Goal: Transaction & Acquisition: Purchase product/service

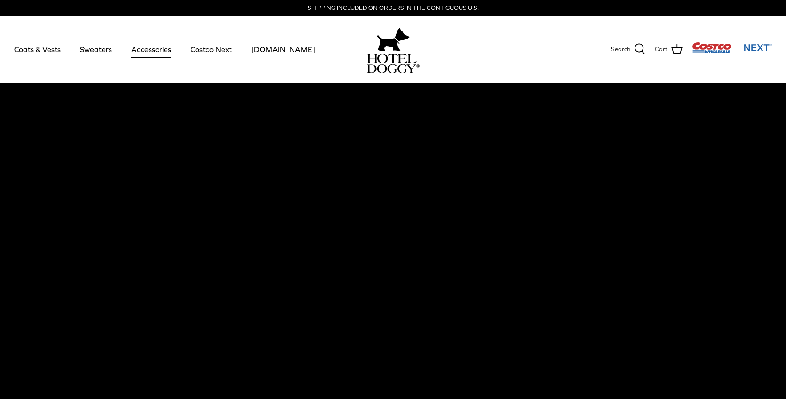
click at [164, 49] on link "Accessories" at bounding box center [151, 49] width 57 height 32
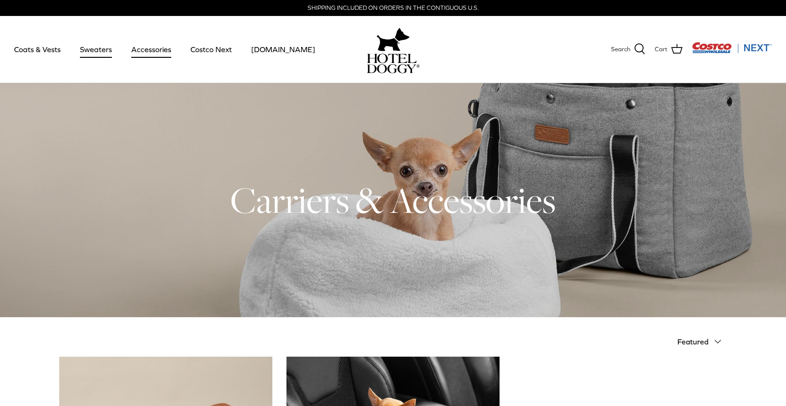
click at [100, 49] on link "Sweaters" at bounding box center [95, 49] width 49 height 32
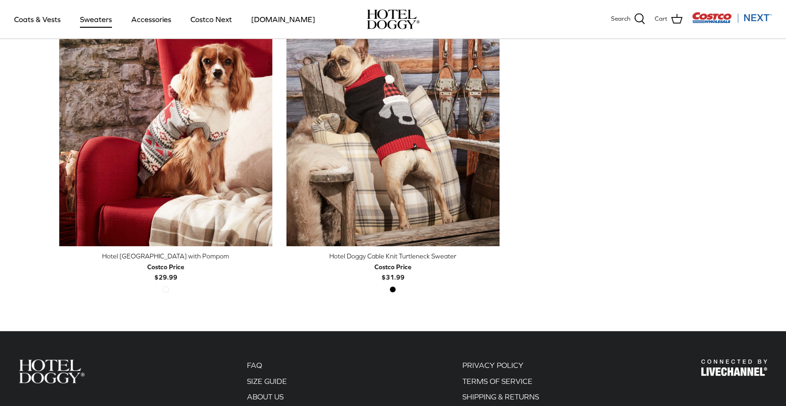
scroll to position [269, 0]
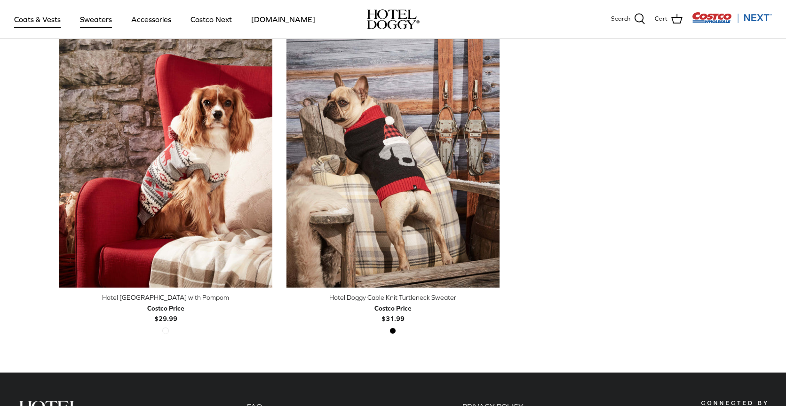
click at [37, 23] on link "Coats & Vests" at bounding box center [37, 19] width 63 height 32
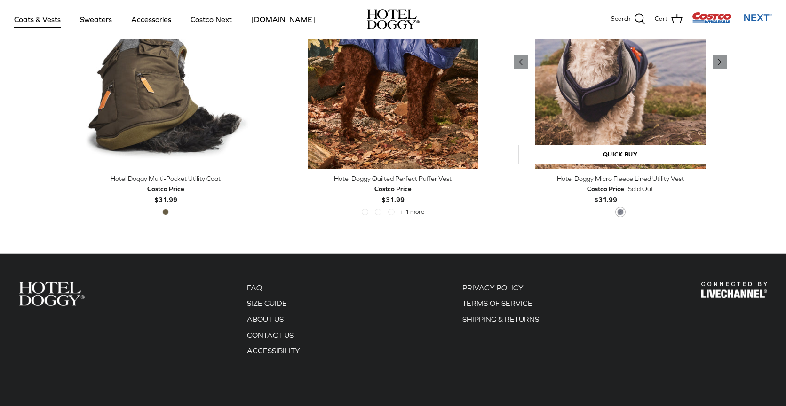
scroll to position [2140, 0]
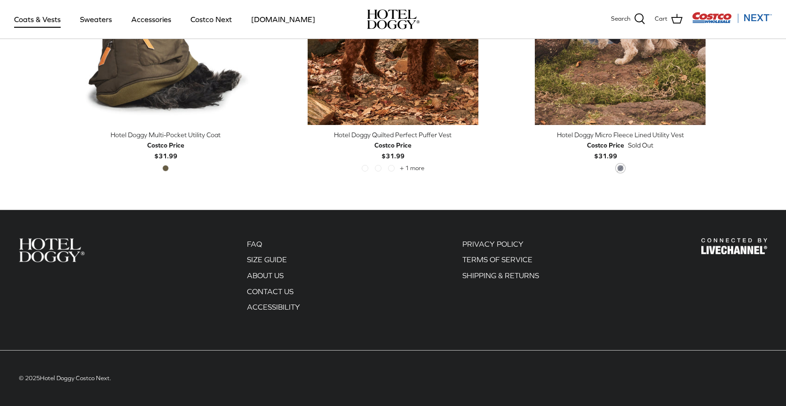
click at [765, 15] on img "Costco Next" at bounding box center [732, 18] width 80 height 12
